Goal: Task Accomplishment & Management: Complete application form

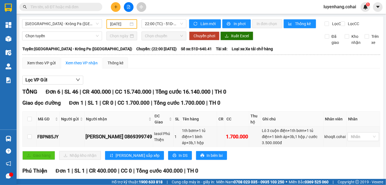
scroll to position [169, 0]
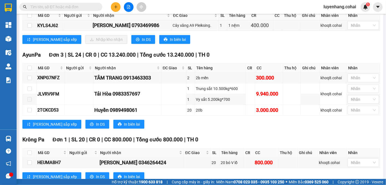
click at [57, 6] on input "text" at bounding box center [62, 7] width 65 height 6
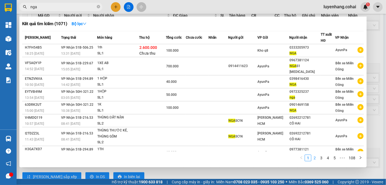
click at [314, 159] on link "2" at bounding box center [314, 158] width 6 height 6
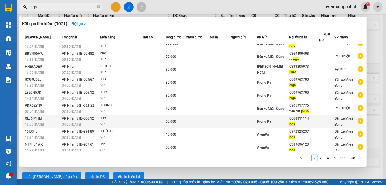
scroll to position [0, 0]
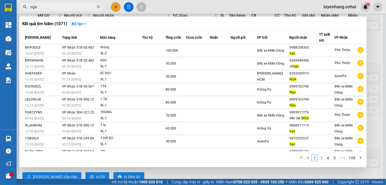
click at [323, 159] on link "3" at bounding box center [321, 158] width 6 height 6
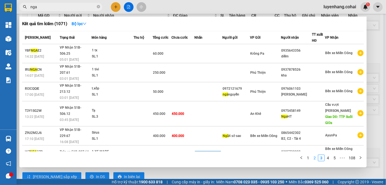
click at [314, 159] on link "2" at bounding box center [314, 158] width 6 height 6
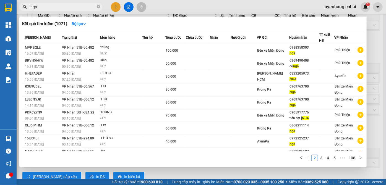
click at [66, 6] on input "nga" at bounding box center [62, 7] width 65 height 6
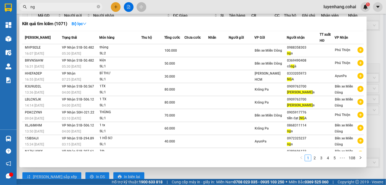
type input "n"
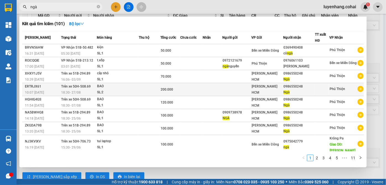
type input "ngà."
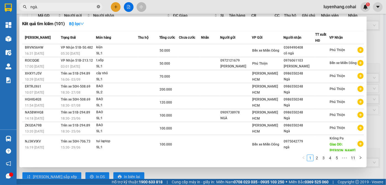
click at [99, 7] on icon "close-circle" at bounding box center [98, 6] width 3 height 3
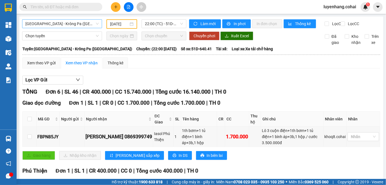
click at [73, 25] on span "[GEOGRAPHIC_DATA] - Krông Pa ([GEOGRAPHIC_DATA])" at bounding box center [61, 24] width 73 height 8
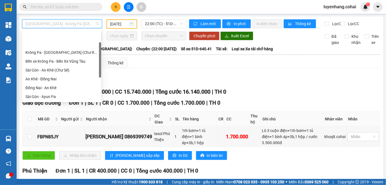
scroll to position [27, 0]
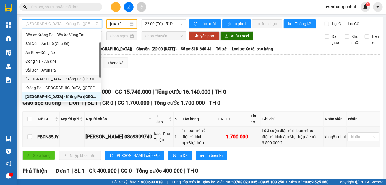
click at [66, 80] on div "[GEOGRAPHIC_DATA] - Krông Pa (Chư RCăm)" at bounding box center [61, 79] width 72 height 6
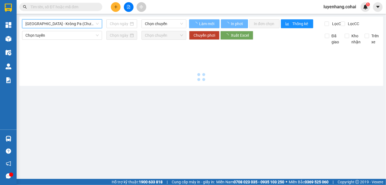
type input "[DATE]"
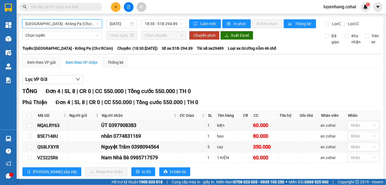
scroll to position [16, 0]
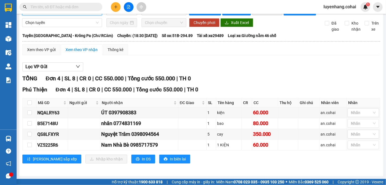
click at [248, 71] on div "Lọc VP Gửi" at bounding box center [200, 66] width 357 height 9
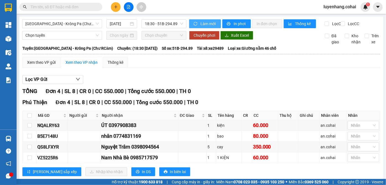
click at [206, 23] on span "Làm mới" at bounding box center [208, 24] width 16 height 6
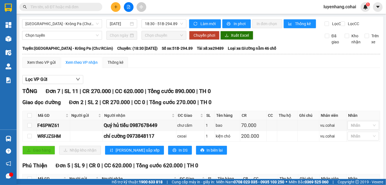
click at [249, 77] on div "Lọc VP Gửi [PERSON_NAME] 7 | SL 11 | CR 270.000 | CC 620.000 | [PERSON_NAME] 8…" at bounding box center [200, 164] width 357 height 185
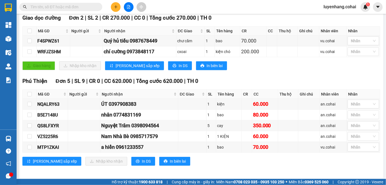
scroll to position [89, 0]
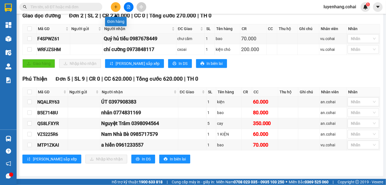
click at [118, 6] on button at bounding box center [116, 7] width 10 height 10
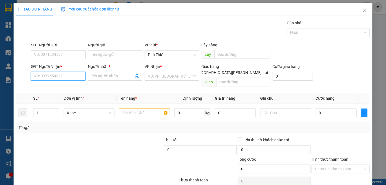
click at [51, 77] on input "SĐT Người Nhận *" at bounding box center [58, 76] width 54 height 9
type input "0373233584"
click at [53, 83] on div "0373233584 - thảo nhi" at bounding box center [58, 87] width 54 height 9
type input "thảo nhi"
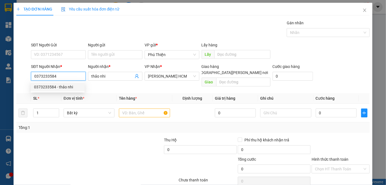
type input "0373233584"
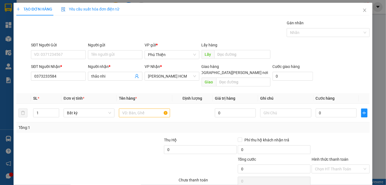
click at [51, 93] on th "SL *" at bounding box center [46, 98] width 30 height 11
click at [131, 109] on input "text" at bounding box center [144, 113] width 51 height 9
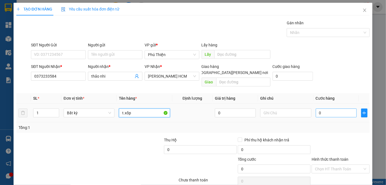
type input "t.xốp"
click at [329, 109] on input "0" at bounding box center [335, 113] width 41 height 9
type input "6"
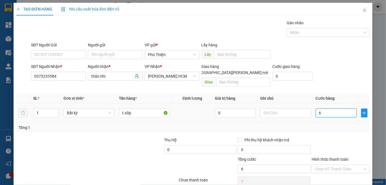
type input "60"
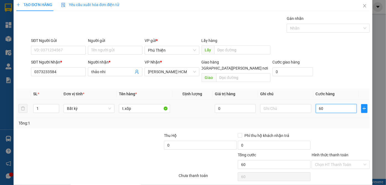
scroll to position [19, 0]
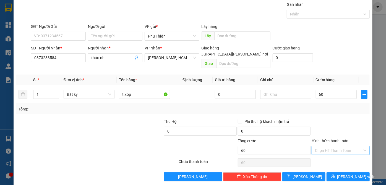
type input "60.000"
click at [323, 146] on input "Hình thức thanh toán" at bounding box center [339, 150] width 48 height 8
click at [330, 156] on div "Tại văn phòng" at bounding box center [337, 155] width 51 height 6
type input "0"
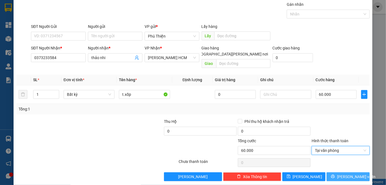
click at [347, 174] on span "[PERSON_NAME] và In" at bounding box center [356, 177] width 39 height 6
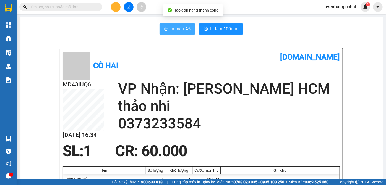
click at [177, 31] on span "In mẫu A5" at bounding box center [180, 28] width 20 height 7
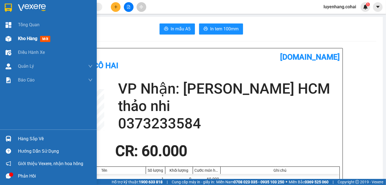
click at [22, 36] on span "Kho hàng" at bounding box center [27, 38] width 19 height 5
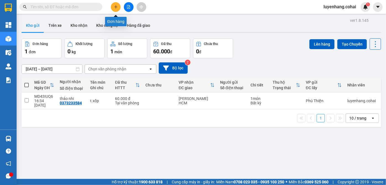
click at [117, 7] on icon "plus" at bounding box center [116, 7] width 4 height 4
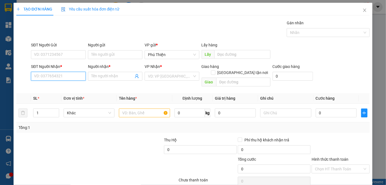
click at [54, 78] on input "SĐT Người Nhận *" at bounding box center [58, 76] width 54 height 9
type input "0981664264"
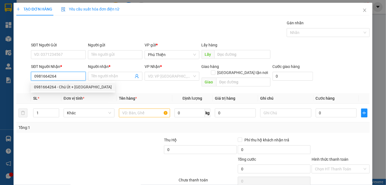
click at [70, 86] on div "0981664264 - Chú Út + Cô Hà" at bounding box center [73, 87] width 78 height 6
type input "Chú Út + Cô Hà"
type input "0981664264"
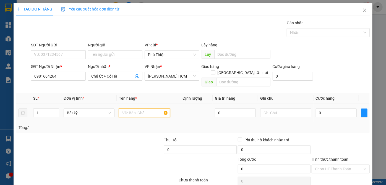
click at [135, 109] on input "text" at bounding box center [144, 113] width 51 height 9
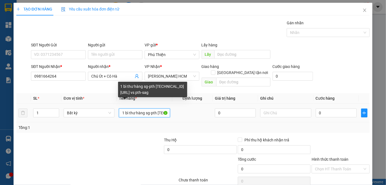
click at [153, 109] on input "1 bì thư hàng sg-pth 11.12.13.14/9(8908k) vs pth-sag" at bounding box center [144, 113] width 51 height 9
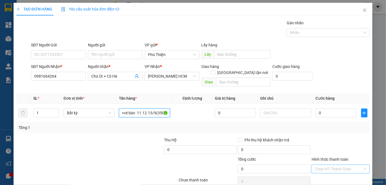
scroll to position [19, 0]
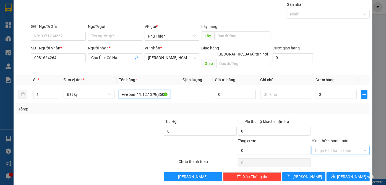
type input "1 bì thư hàng sg-pth 11.12.13.14/9(8908k) vs pth-sg 15/9(54k)+vé bán 11.12.13/9…"
click at [339, 147] on input "Hình thức thanh toán" at bounding box center [339, 150] width 48 height 8
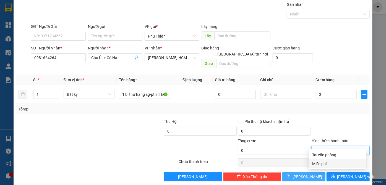
drag, startPoint x: 329, startPoint y: 164, endPoint x: 316, endPoint y: 165, distance: 12.8
click at [328, 164] on div "Miễn phí" at bounding box center [337, 164] width 51 height 6
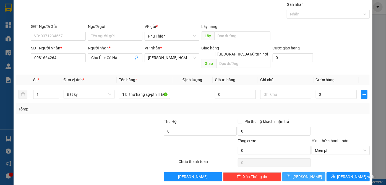
click at [306, 174] on span "[PERSON_NAME]" at bounding box center [308, 177] width 30 height 6
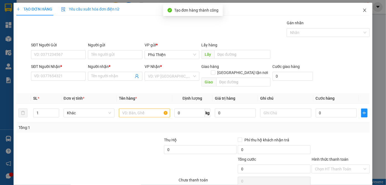
click at [362, 9] on icon "close" at bounding box center [364, 10] width 4 height 4
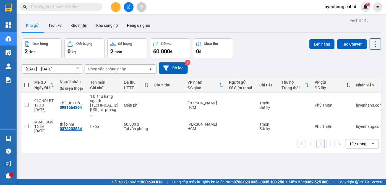
click at [27, 85] on span at bounding box center [26, 85] width 4 height 4
click at [27, 82] on input "checkbox" at bounding box center [27, 82] width 0 height 0
checkbox input "true"
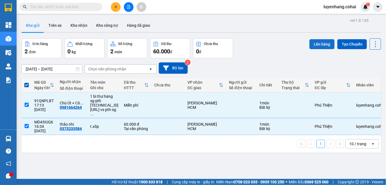
click at [318, 44] on button "Lên hàng" at bounding box center [321, 44] width 25 height 10
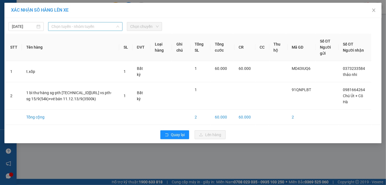
click at [95, 26] on span "Chọn tuyến - nhóm tuyến" at bounding box center [85, 26] width 68 height 8
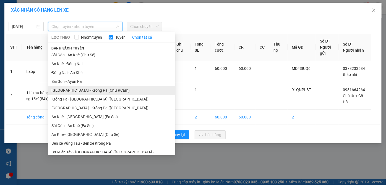
scroll to position [40, 0]
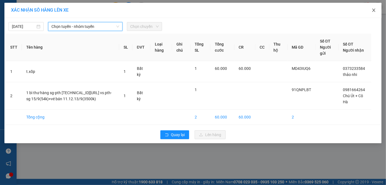
click at [373, 10] on icon "close" at bounding box center [373, 10] width 4 height 4
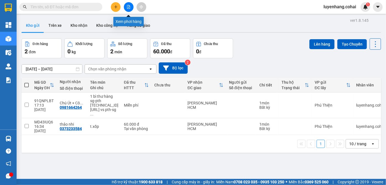
drag, startPoint x: 130, startPoint y: 7, endPoint x: 120, endPoint y: 10, distance: 10.3
click at [128, 8] on icon "file-add" at bounding box center [129, 7] width 4 height 4
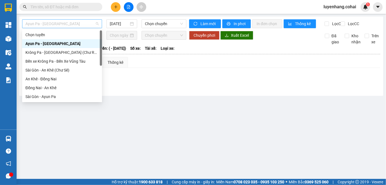
click at [63, 23] on span "Ayun Pa - Sài Gòn" at bounding box center [61, 24] width 73 height 8
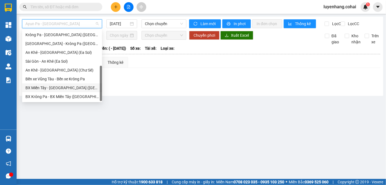
scroll to position [54, 0]
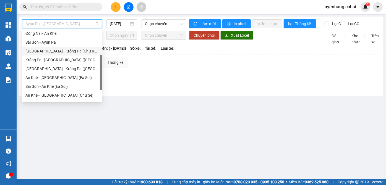
click at [77, 52] on div "[GEOGRAPHIC_DATA] - Krông Pa (Chư RCăm)" at bounding box center [61, 51] width 73 height 6
type input "[DATE]"
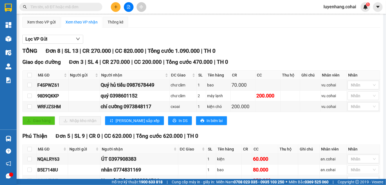
scroll to position [99, 0]
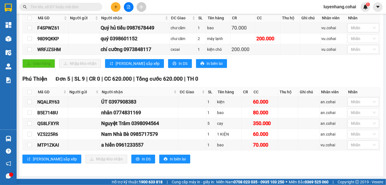
click at [293, 72] on div "Giao dọc đường Đơn 3 | SL 4 | CR 270.000 | CC 200.000 | Tổng cước 470.000 | TH …" at bounding box center [200, 36] width 357 height 71
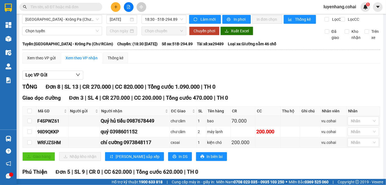
scroll to position [0, 0]
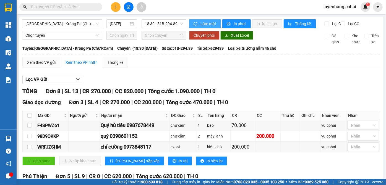
click at [204, 22] on span "Làm mới" at bounding box center [208, 24] width 16 height 6
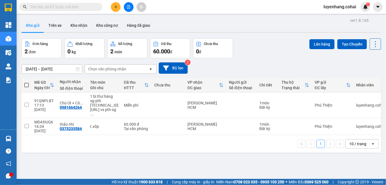
click at [128, 6] on icon "file-add" at bounding box center [128, 7] width 3 height 4
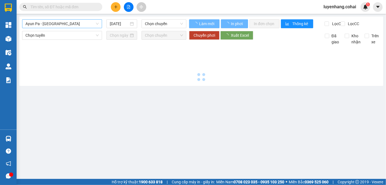
click at [79, 26] on span "Ayun Pa - Sài Gòn" at bounding box center [61, 24] width 73 height 8
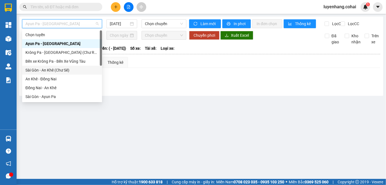
click at [66, 70] on div "Sài Gòn - An Khê (Chư Sê)" at bounding box center [61, 70] width 73 height 6
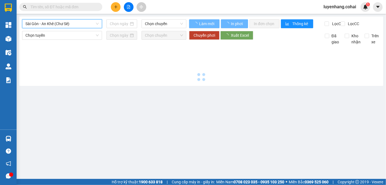
type input "[DATE]"
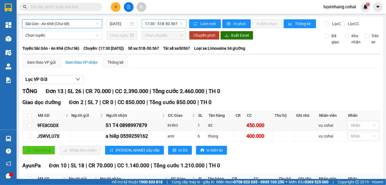
click at [166, 26] on span "17:30 - 51B-50.567" at bounding box center [164, 24] width 38 height 8
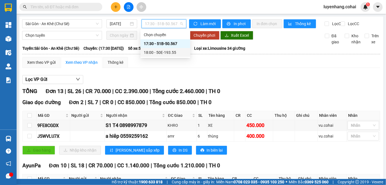
click at [175, 53] on div "18:00 - 50E-193.55" at bounding box center [165, 52] width 43 height 6
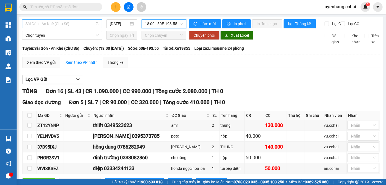
click at [73, 24] on span "Sài Gòn - An Khê (Chư Sê)" at bounding box center [61, 24] width 73 height 8
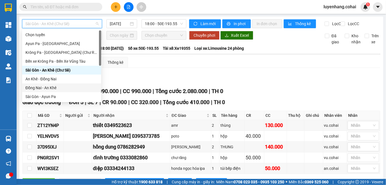
click at [60, 88] on div "Đồng Nai - An Khê" at bounding box center [61, 88] width 72 height 6
type input "[DATE]"
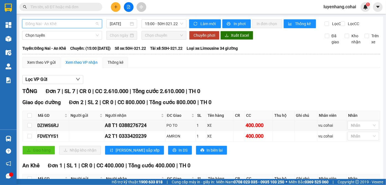
click at [81, 25] on span "Đồng Nai - An Khê" at bounding box center [61, 24] width 73 height 8
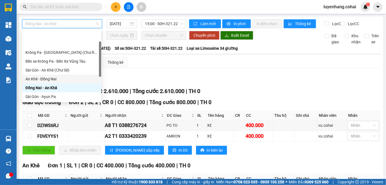
scroll to position [25, 0]
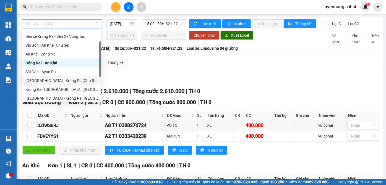
click at [65, 79] on div "[GEOGRAPHIC_DATA] - Krông Pa (Chư RCăm)" at bounding box center [61, 81] width 72 height 6
type input "[DATE]"
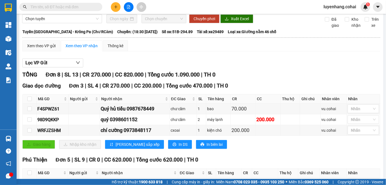
scroll to position [50, 0]
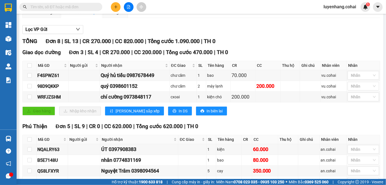
click at [256, 120] on div "Giao dọc đường Đơn 3 | SL 4 | CR 270.000 | CC 200.000 | Tổng cước 470.000 | TH …" at bounding box center [200, 83] width 357 height 71
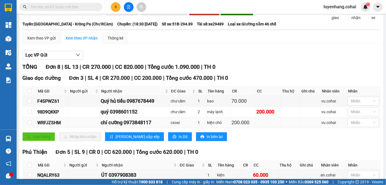
scroll to position [0, 0]
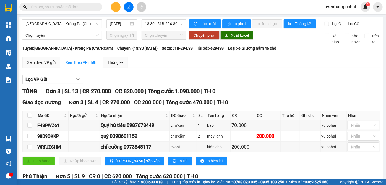
click at [226, 81] on div "Lọc VP Gửi" at bounding box center [200, 79] width 357 height 9
click at [70, 25] on span "[GEOGRAPHIC_DATA] - Krông Pa (Chư RCăm)" at bounding box center [61, 24] width 73 height 8
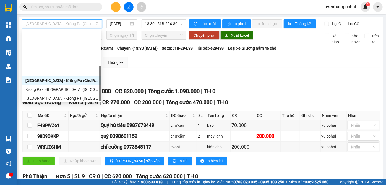
scroll to position [80, 0]
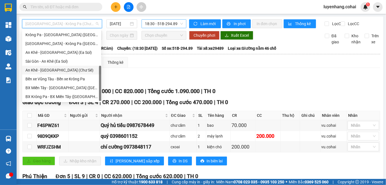
drag, startPoint x: 68, startPoint y: 69, endPoint x: 165, endPoint y: 22, distance: 106.9
click at [69, 69] on div "An Khê - Sài Gòn (Chư Sê)" at bounding box center [61, 70] width 72 height 6
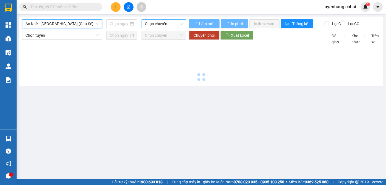
type input "[DATE]"
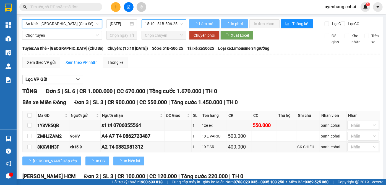
click at [169, 22] on span "15:10 - 51B-506.25" at bounding box center [164, 24] width 38 height 8
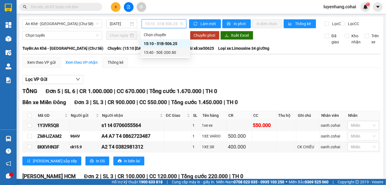
click at [178, 53] on div "15:40 - 50E-200.80" at bounding box center [165, 52] width 43 height 6
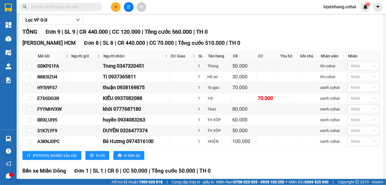
scroll to position [110, 0]
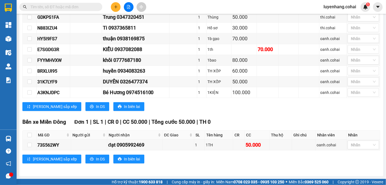
click at [284, 108] on div "Lưu sắp xếp In DS In biên lai" at bounding box center [200, 106] width 357 height 9
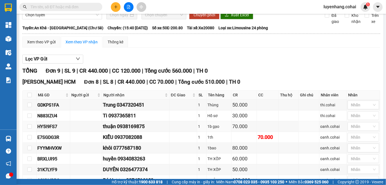
scroll to position [0, 0]
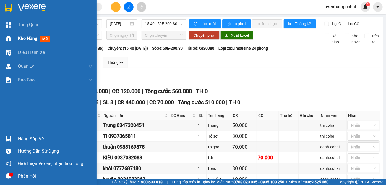
click at [10, 36] on img at bounding box center [9, 39] width 6 height 6
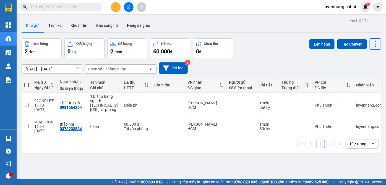
click at [25, 84] on span at bounding box center [26, 85] width 4 height 4
click at [27, 82] on input "checkbox" at bounding box center [27, 82] width 0 height 0
checkbox input "true"
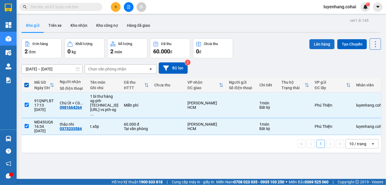
click at [315, 43] on button "Lên hàng" at bounding box center [321, 44] width 25 height 10
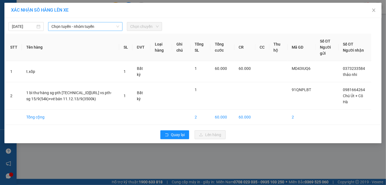
click at [83, 24] on span "Chọn tuyến - nhóm tuyến" at bounding box center [85, 26] width 68 height 8
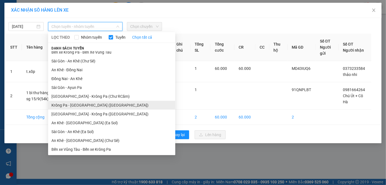
scroll to position [40, 0]
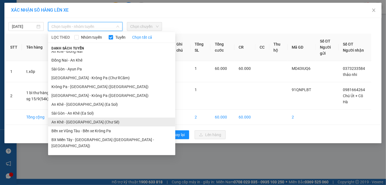
click at [104, 124] on li "An Khê - Sài Gòn (Chư Sê)" at bounding box center [111, 122] width 127 height 9
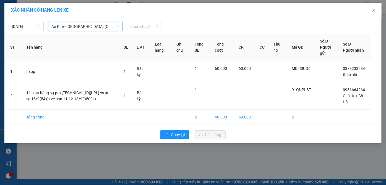
click at [150, 28] on span "Chọn chuyến" at bounding box center [144, 26] width 28 height 8
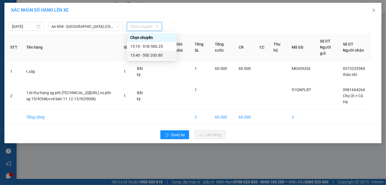
click at [161, 54] on div "15:40 - 50E-200.80" at bounding box center [151, 55] width 43 height 6
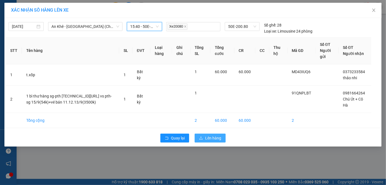
click at [214, 136] on span "Lên hàng" at bounding box center [213, 138] width 16 height 6
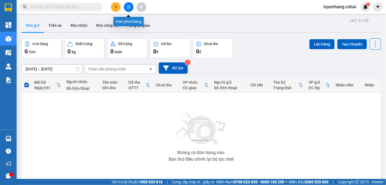
click at [128, 6] on icon "file-add" at bounding box center [129, 7] width 4 height 4
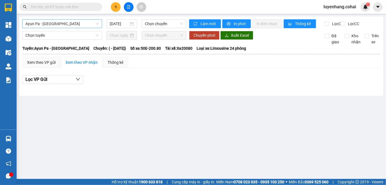
click at [84, 21] on span "Ayun Pa - Sài Gòn" at bounding box center [61, 24] width 73 height 8
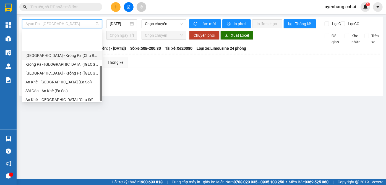
scroll to position [80, 0]
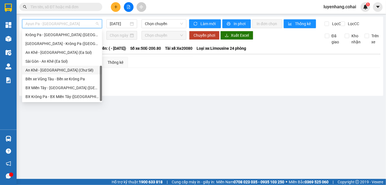
click at [73, 70] on div "An Khê - Sài Gòn (Chư Sê)" at bounding box center [61, 70] width 73 height 6
type input "[DATE]"
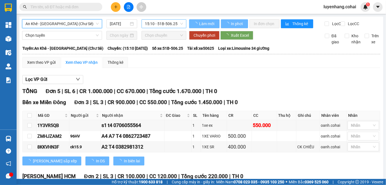
click at [175, 22] on span "15:10 - 51B-506.25" at bounding box center [164, 24] width 38 height 8
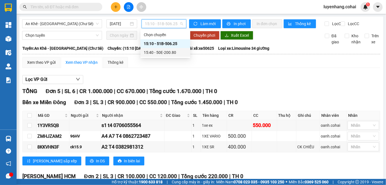
click at [172, 52] on div "15:40 - 50E-200.80" at bounding box center [165, 52] width 43 height 6
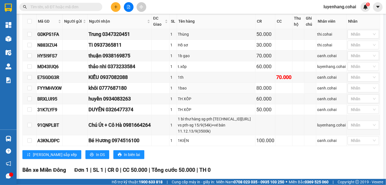
scroll to position [147, 0]
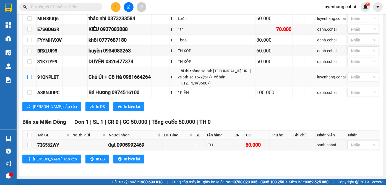
click at [30, 78] on input "checkbox" at bounding box center [29, 77] width 4 height 4
checkbox input "true"
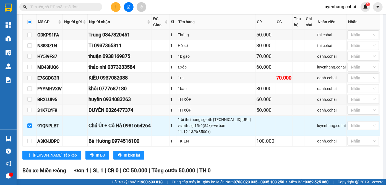
scroll to position [96, 0]
click at [29, 70] on input "checkbox" at bounding box center [29, 67] width 4 height 4
checkbox input "true"
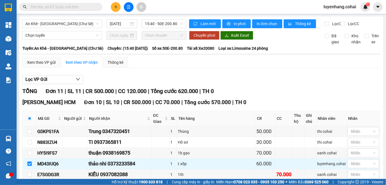
scroll to position [0, 0]
click at [270, 26] on span "In đơn chọn" at bounding box center [266, 24] width 21 height 6
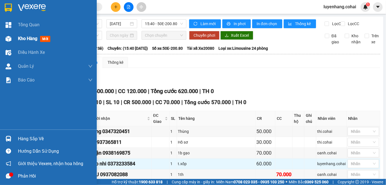
click at [9, 40] on img at bounding box center [9, 39] width 6 height 6
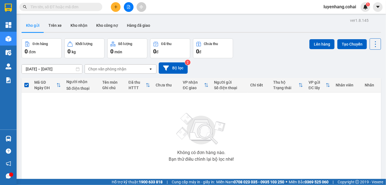
click at [128, 6] on icon "file-add" at bounding box center [129, 7] width 4 height 4
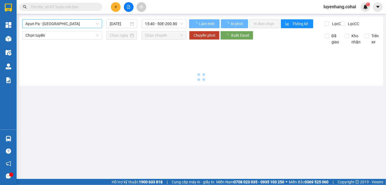
click at [77, 21] on span "Ayun Pa - Sài Gòn" at bounding box center [61, 24] width 73 height 8
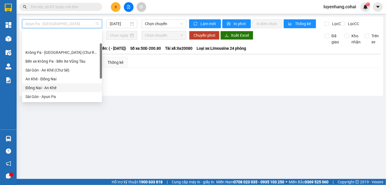
scroll to position [80, 0]
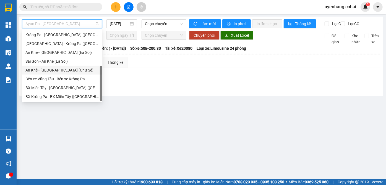
click at [72, 72] on div "An Khê - Sài Gòn (Chư Sê)" at bounding box center [61, 70] width 73 height 6
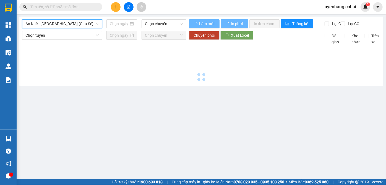
type input "[DATE]"
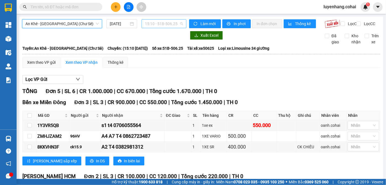
click at [165, 24] on span "15:10 - 51B-506.25" at bounding box center [164, 24] width 38 height 8
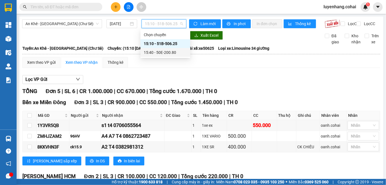
click at [180, 52] on div "15:40 - 50E-200.80" at bounding box center [165, 52] width 43 height 6
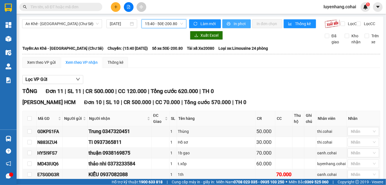
click at [233, 24] on span "In phơi" at bounding box center [239, 24] width 13 height 6
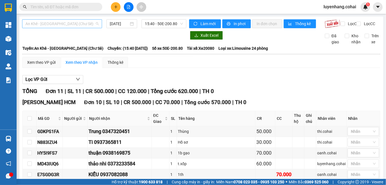
click at [68, 22] on span "An Khê - Sài Gòn (Chư Sê)" at bounding box center [61, 24] width 73 height 8
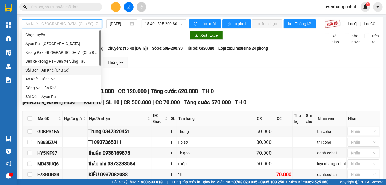
click at [69, 69] on div "Sài Gòn - An Khê (Chư Sê)" at bounding box center [61, 70] width 72 height 6
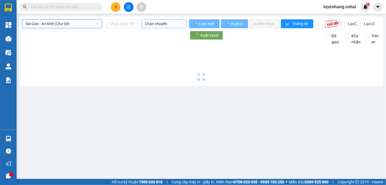
type input "[DATE]"
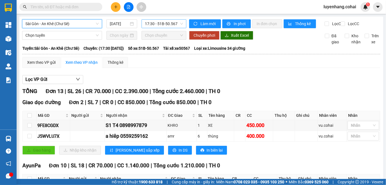
click at [172, 25] on span "17:30 - 51B-50.567" at bounding box center [164, 24] width 38 height 8
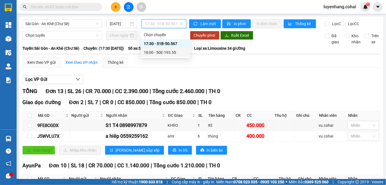
click at [173, 51] on div "18:00 - 50E-193.55" at bounding box center [165, 52] width 43 height 6
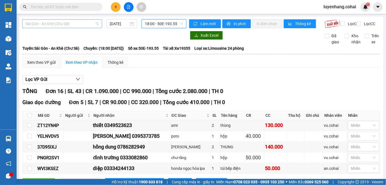
click at [85, 23] on span "Sài Gòn - An Khê (Chư Sê)" at bounding box center [61, 24] width 73 height 8
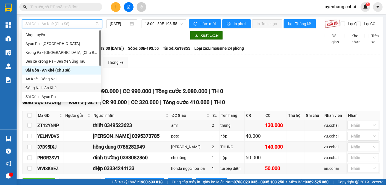
click at [62, 87] on div "Đồng Nai - An Khê" at bounding box center [61, 88] width 72 height 6
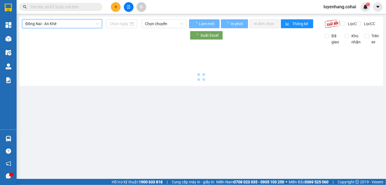
type input "[DATE]"
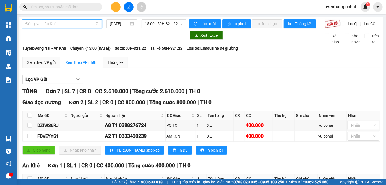
click at [77, 23] on span "Đồng Nai - An Khê" at bounding box center [61, 24] width 73 height 8
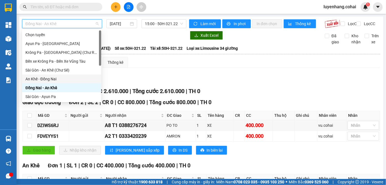
scroll to position [25, 0]
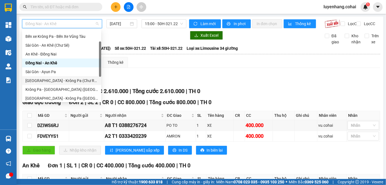
click at [75, 81] on div "[GEOGRAPHIC_DATA] - Krông Pa (Chư RCăm)" at bounding box center [61, 81] width 72 height 6
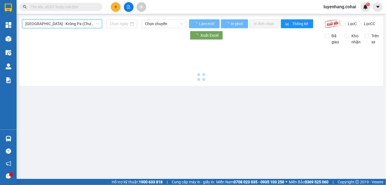
type input "[DATE]"
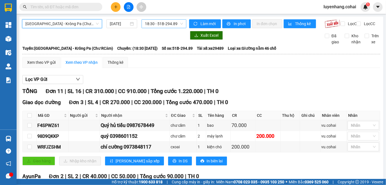
click at [165, 22] on span "18:30 - 51B-294.89" at bounding box center [164, 24] width 38 height 8
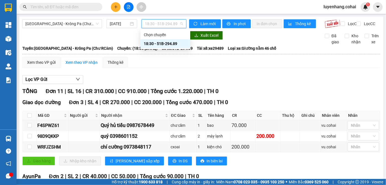
click at [165, 22] on span "18:30 - 51B-294.89" at bounding box center [164, 24] width 38 height 8
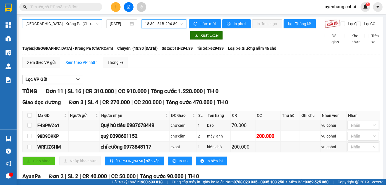
click at [79, 26] on span "[GEOGRAPHIC_DATA] - Krông Pa (Chư RCăm)" at bounding box center [61, 24] width 73 height 8
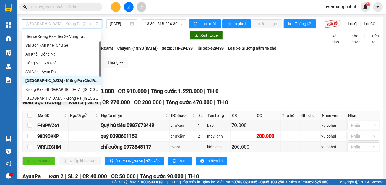
scroll to position [50, 0]
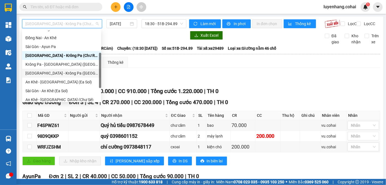
click at [70, 75] on div "[GEOGRAPHIC_DATA] - Krông Pa ([GEOGRAPHIC_DATA])" at bounding box center [61, 73] width 72 height 6
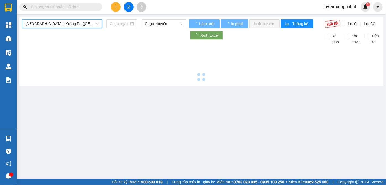
type input "[DATE]"
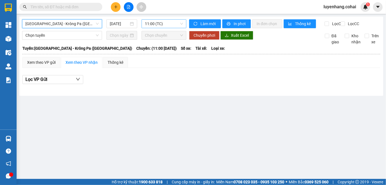
click at [177, 25] on span "11:00 (TC)" at bounding box center [164, 24] width 38 height 8
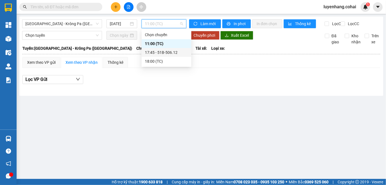
click at [179, 56] on div "17:45 - 51B-506.12" at bounding box center [166, 52] width 50 height 9
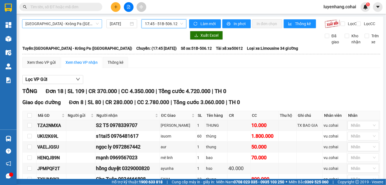
click at [79, 24] on span "[GEOGRAPHIC_DATA] - Krông Pa ([GEOGRAPHIC_DATA])" at bounding box center [61, 24] width 73 height 8
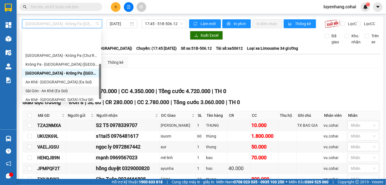
scroll to position [75, 0]
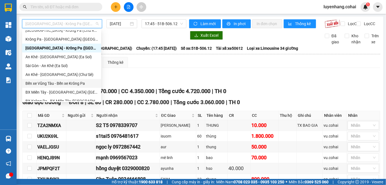
click at [77, 85] on div "Bến xe Vũng Tàu - Bến xe Krông Pa" at bounding box center [61, 83] width 72 height 6
type input "[DATE]"
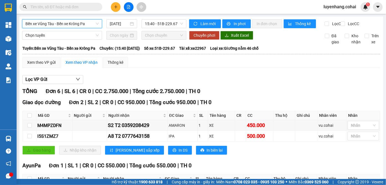
click at [82, 21] on span "Bến xe Vũng Tàu - Bến xe Krông Pa" at bounding box center [61, 24] width 73 height 8
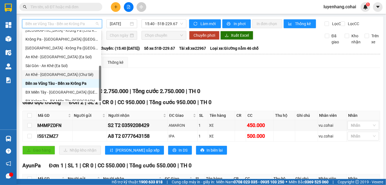
scroll to position [80, 0]
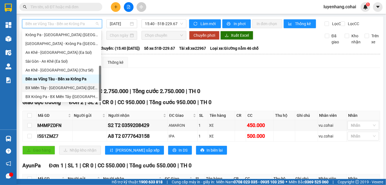
click at [73, 88] on div "BX Miền Tây - [GEOGRAPHIC_DATA] ([PERSON_NAME] - [PERSON_NAME][GEOGRAPHIC_DATA])" at bounding box center [61, 88] width 72 height 6
type input "[DATE]"
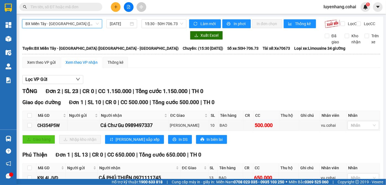
scroll to position [36, 0]
